Goal: Check status: Check status

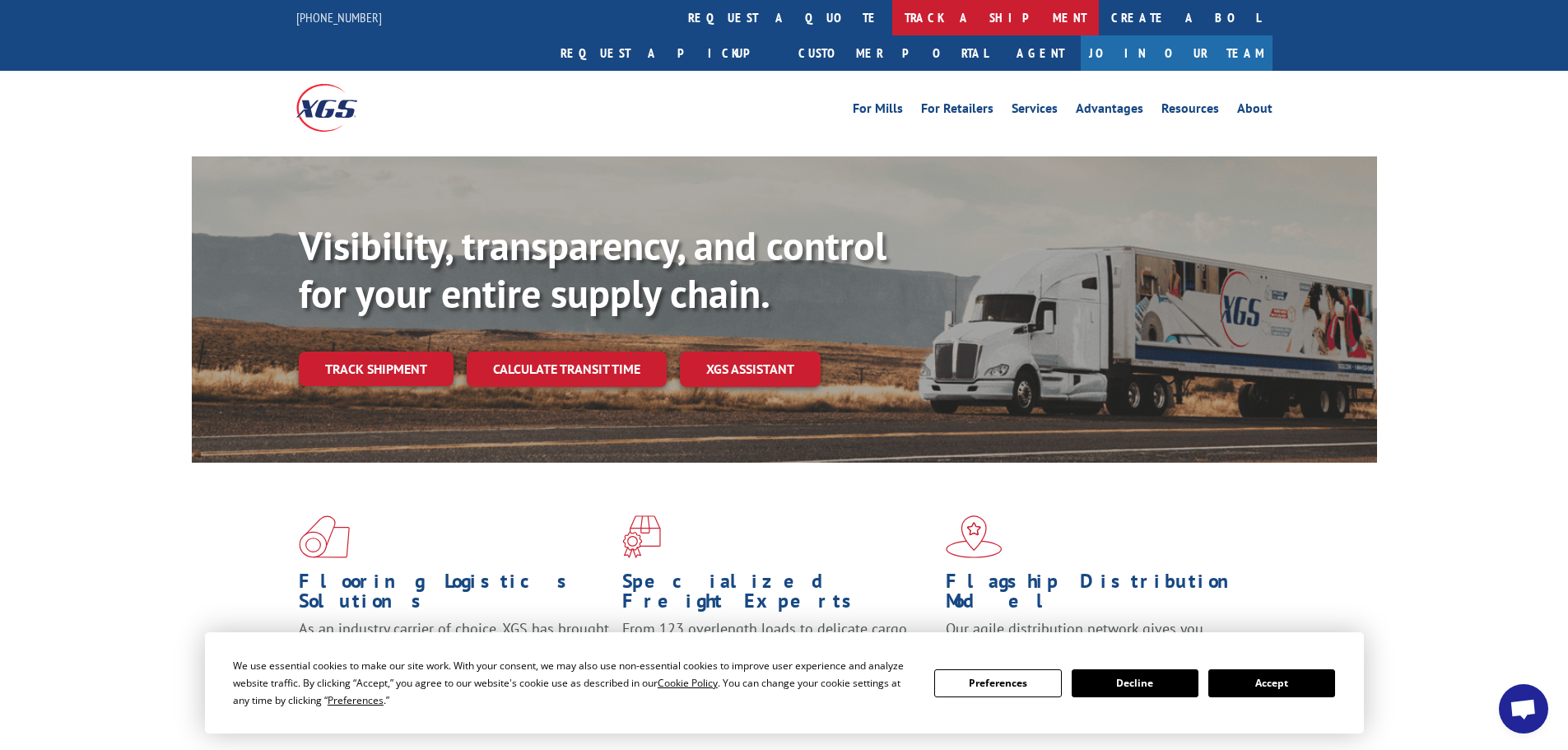
click at [892, 16] on link "track a shipment" at bounding box center [995, 17] width 206 height 36
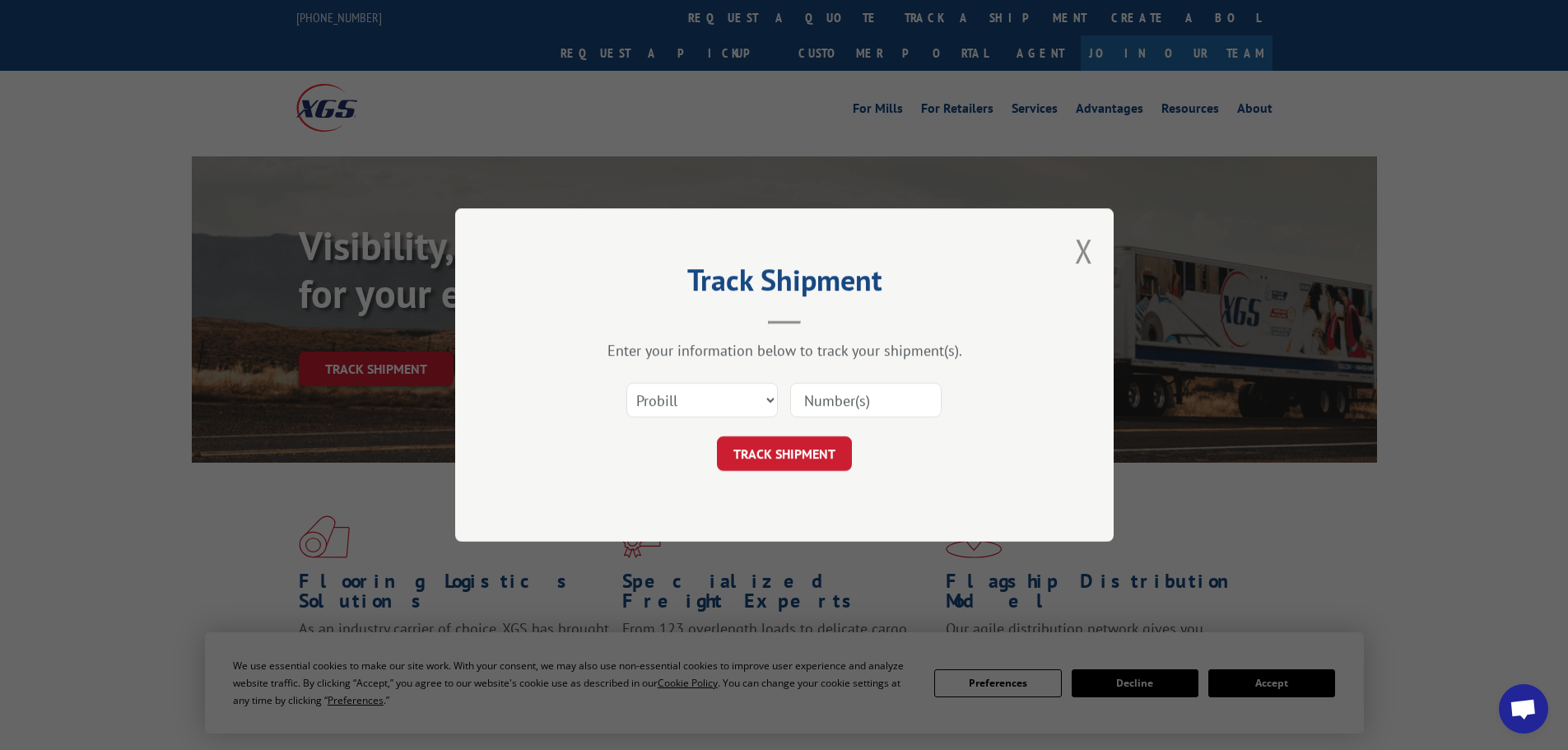
click at [823, 399] on input at bounding box center [866, 400] width 151 height 35
click at [771, 411] on select "Select category... Probill BOL PO" at bounding box center [701, 400] width 151 height 35
click at [626, 382] on select "Select category... Probill BOL PO" at bounding box center [701, 400] width 151 height 35
click at [856, 401] on input at bounding box center [866, 400] width 151 height 35
type input "527719485"
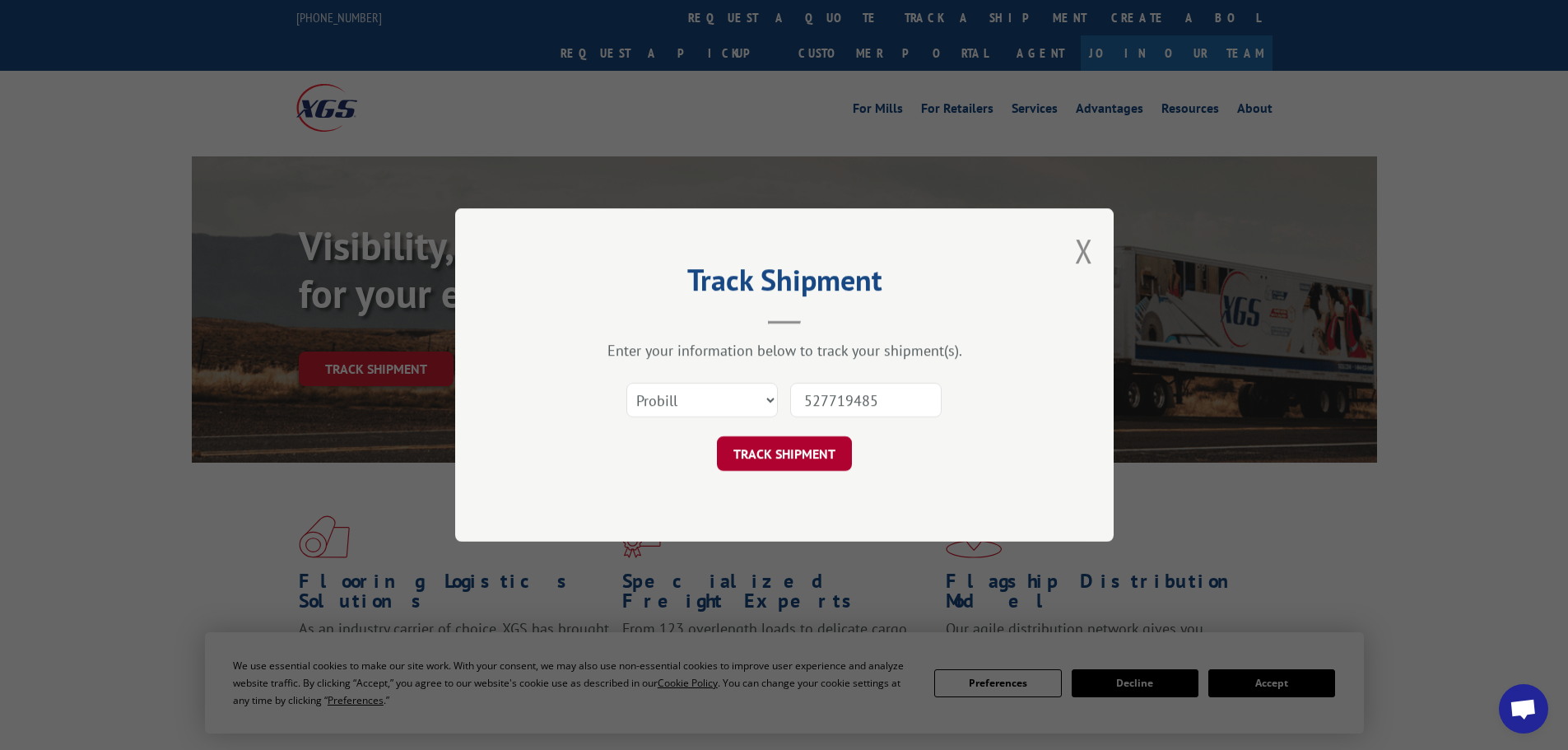
click at [785, 467] on button "TRACK SHIPMENT" at bounding box center [784, 454] width 135 height 35
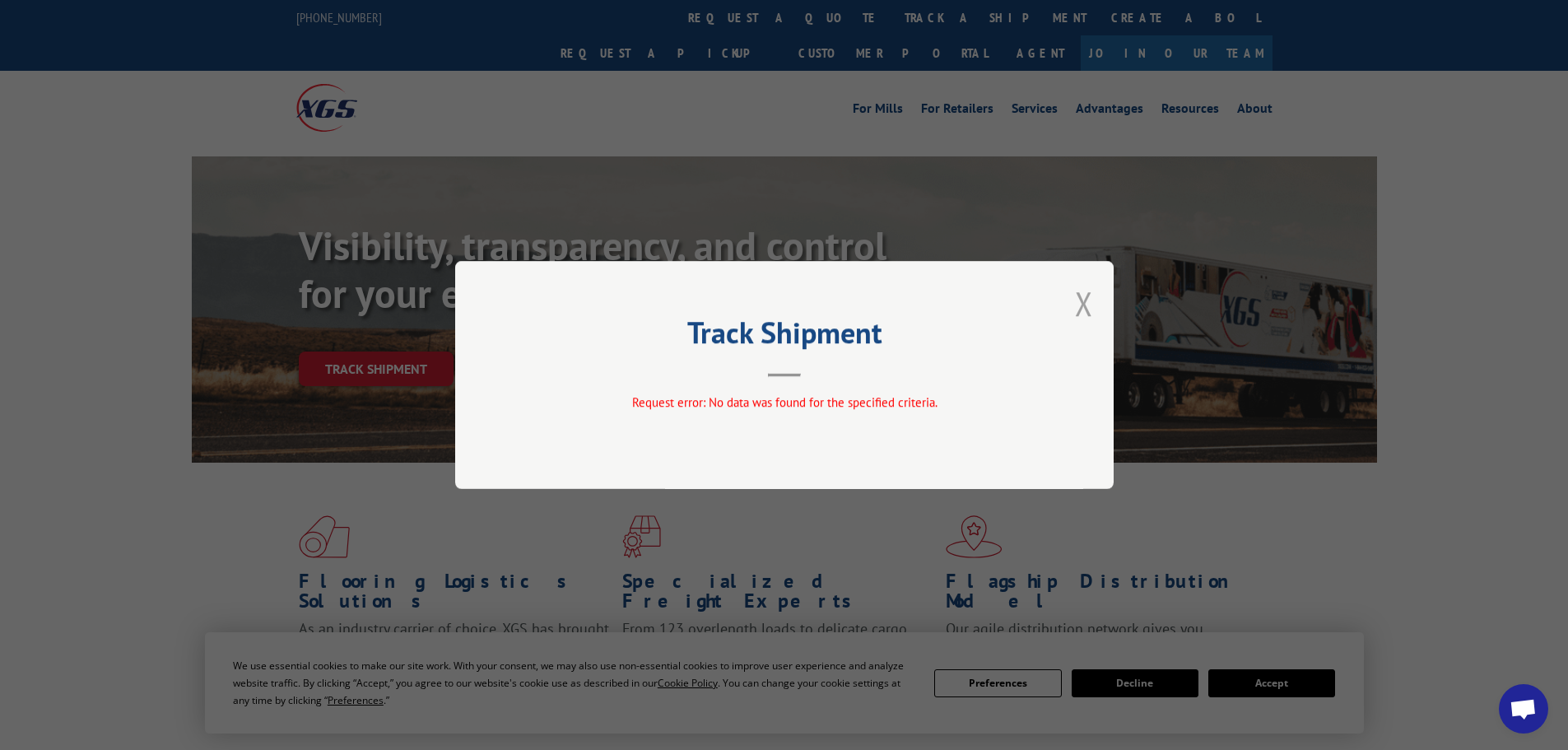
click at [1089, 301] on button "Close modal" at bounding box center [1084, 303] width 18 height 44
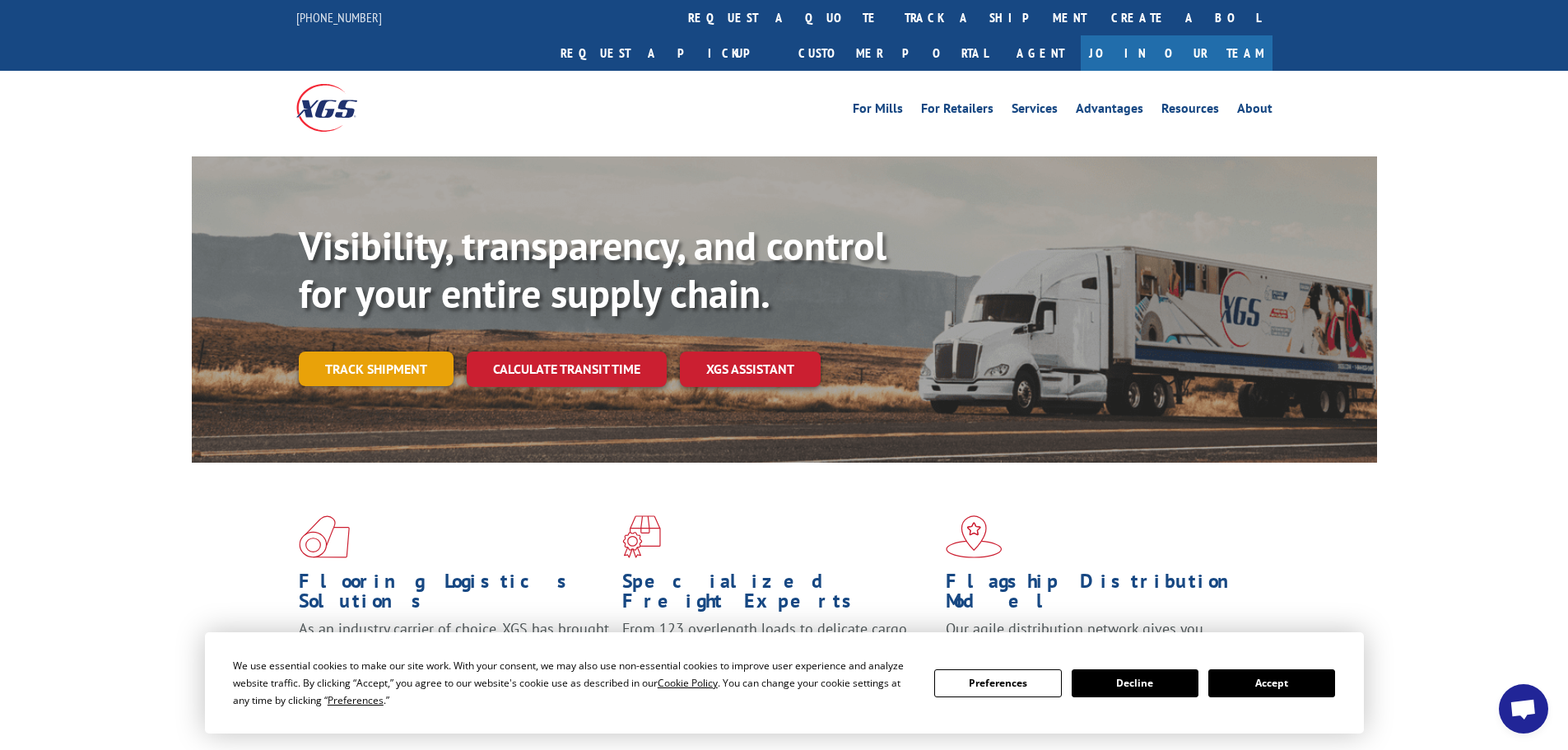
click at [371, 351] on link "Track shipment" at bounding box center [376, 369] width 155 height 35
